Goal: Transaction & Acquisition: Purchase product/service

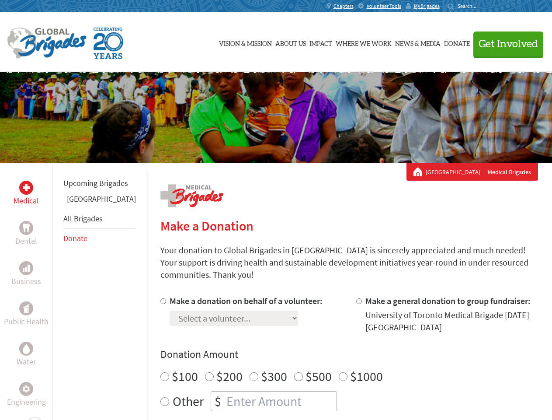
click at [483, 6] on div "Search for:" at bounding box center [465, 6] width 35 height 7
click at [505, 44] on span "Get Involved" at bounding box center [508, 44] width 59 height 10
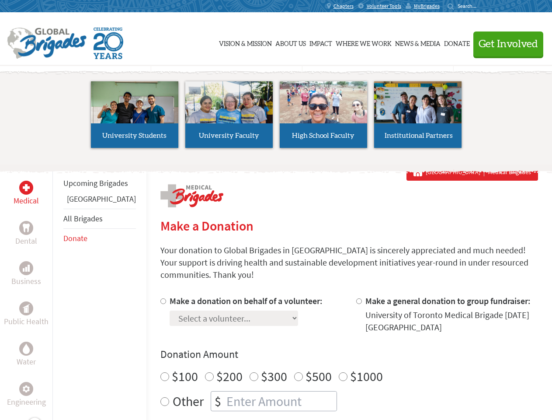
click at [58, 291] on div "Upcoming Brigades Greece All Brigades Donate" at bounding box center [99, 373] width 94 height 420
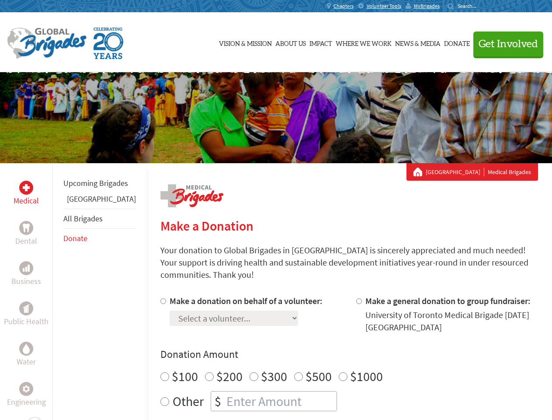
click at [334, 351] on div "Donation Amount $100 $200 $300 $500 $1000 Other $" at bounding box center [349, 379] width 378 height 64
click at [160, 298] on input "Make a donation on behalf of a volunteer:" at bounding box center [163, 301] width 6 height 6
radio input "true"
click at [356, 298] on input "Make a general donation to group fundraiser:" at bounding box center [359, 301] width 6 height 6
radio input "true"
